Goal: Ask a question

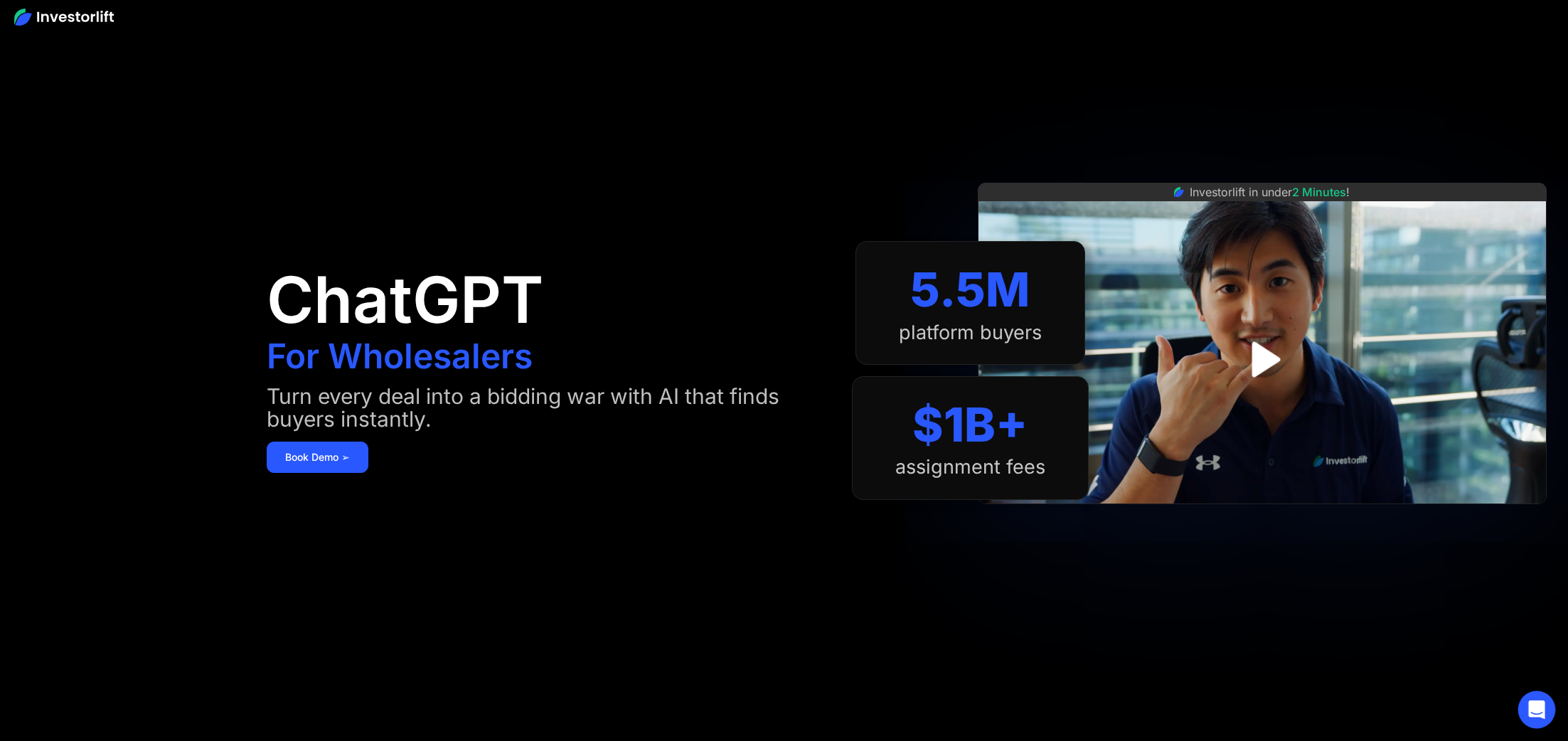
click at [1537, 708] on icon "Open Intercom Messenger" at bounding box center [1536, 709] width 17 height 19
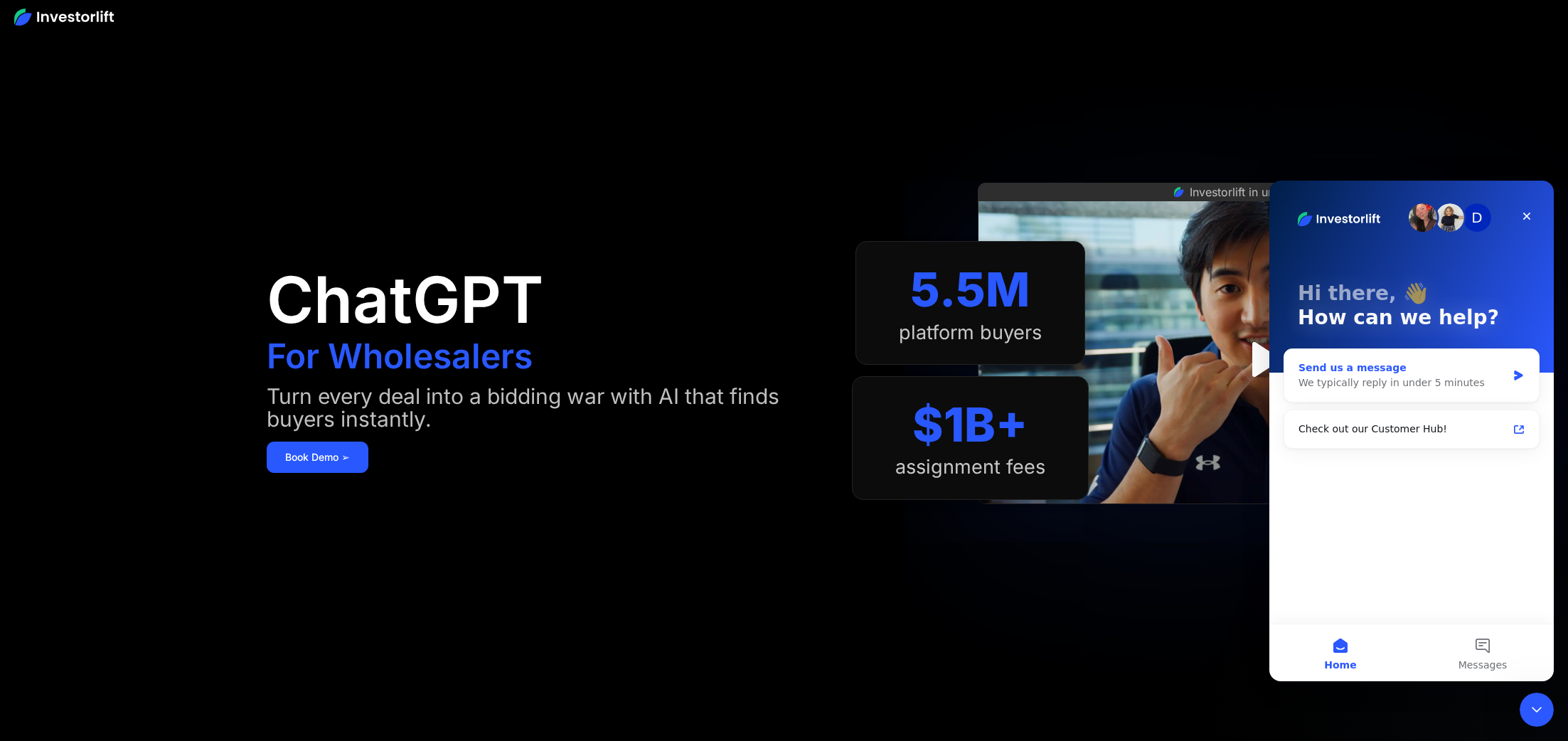
click at [1401, 379] on div "We typically reply in under 5 minutes" at bounding box center [1402, 383] width 208 height 15
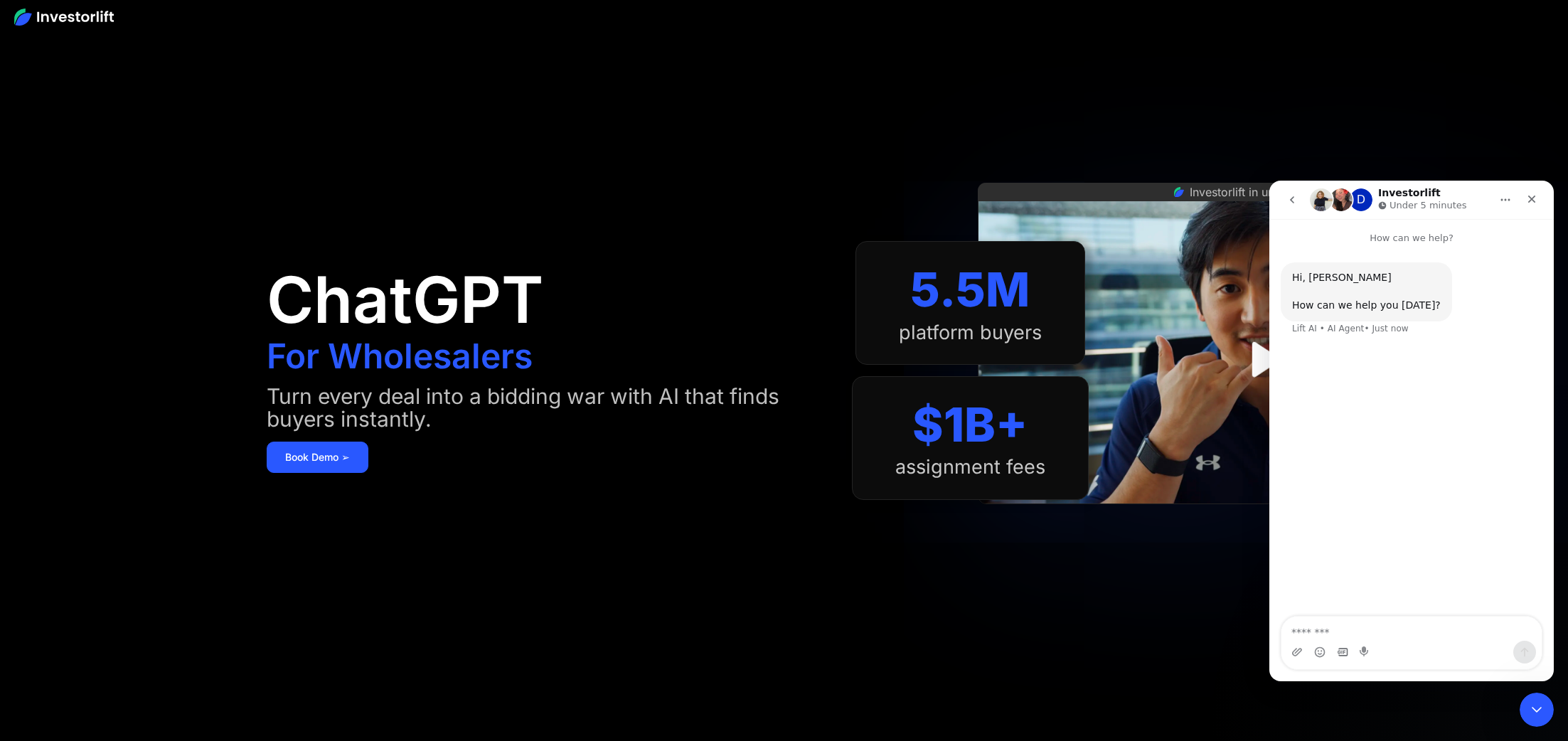
click at [1345, 640] on div "How can we help? Hi, Joshua How can we help you today? Lift AI • AI Agent • Jus…" at bounding box center [1412, 449] width 285 height 462
click at [1345, 623] on textarea "Message…" at bounding box center [1412, 629] width 260 height 24
type textarea "*****"
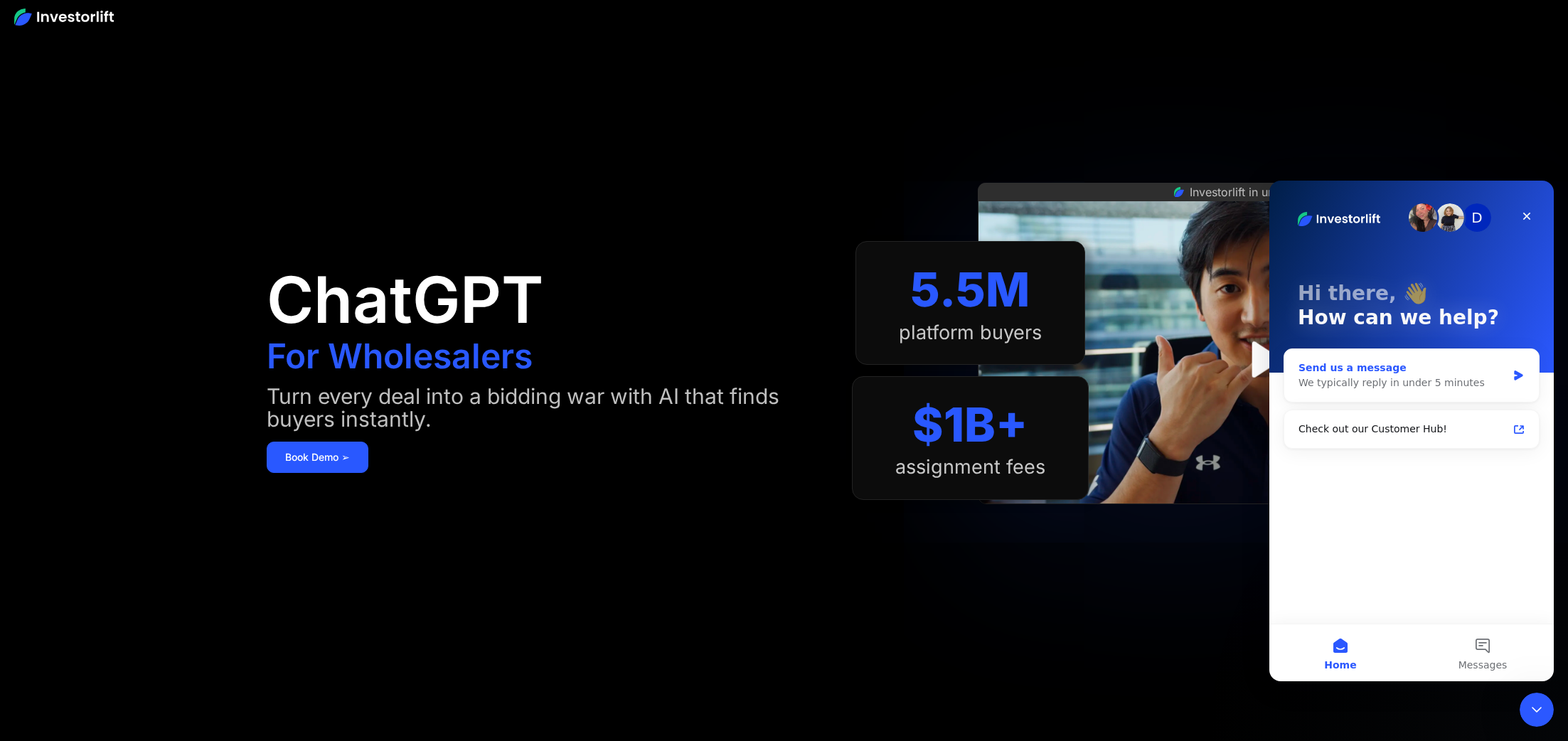
click at [1420, 361] on div "Send us a message" at bounding box center [1402, 368] width 208 height 15
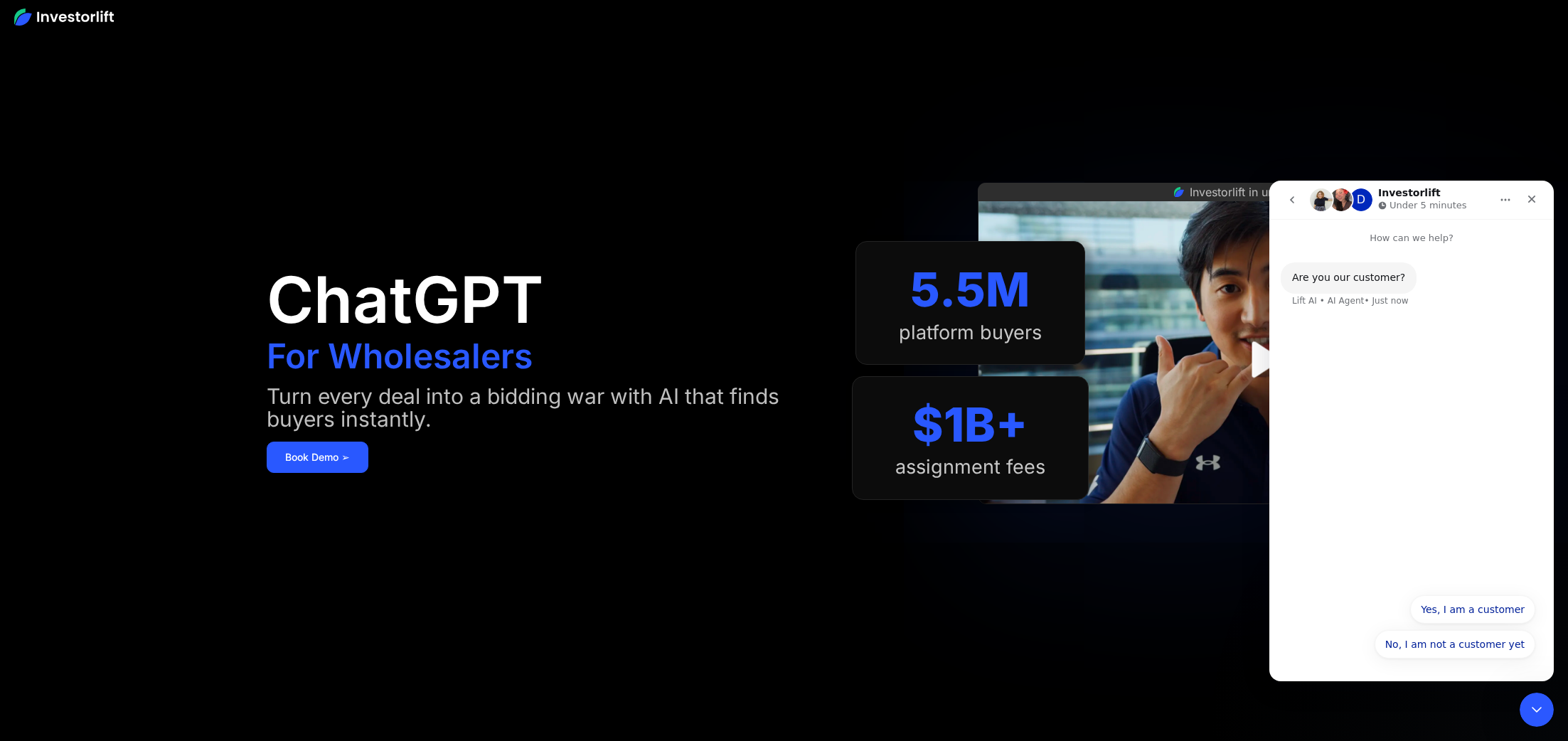
click at [1362, 201] on div "D" at bounding box center [1361, 200] width 22 height 22
